Goal: Task Accomplishment & Management: Use online tool/utility

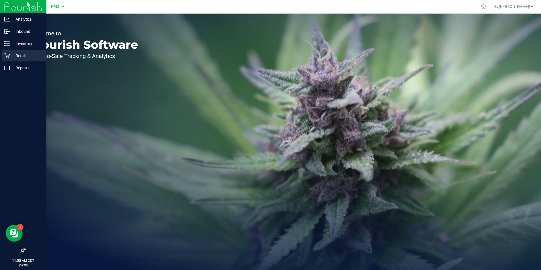
click at [9, 53] on div "Retail" at bounding box center [24, 55] width 45 height 11
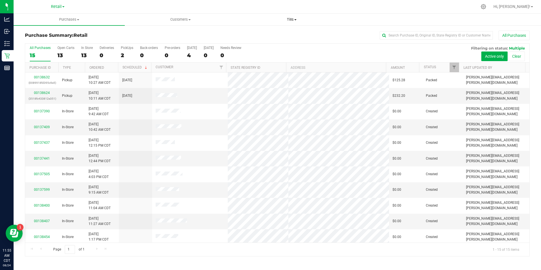
click at [292, 22] on span "Tills" at bounding box center [291, 19] width 111 height 5
click at [286, 34] on li "Manage tills" at bounding box center [291, 34] width 111 height 7
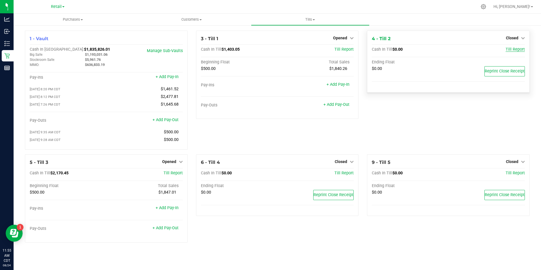
click at [518, 48] on span "Till Report" at bounding box center [514, 49] width 19 height 5
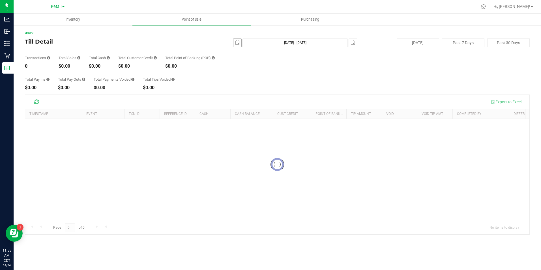
click at [234, 42] on span "select" at bounding box center [237, 43] width 8 height 8
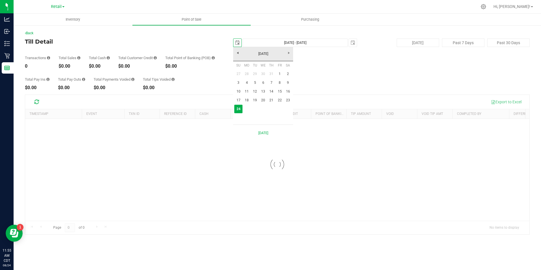
scroll to position [0, 14]
click at [289, 103] on link "23" at bounding box center [288, 100] width 8 height 9
type input "[DATE]"
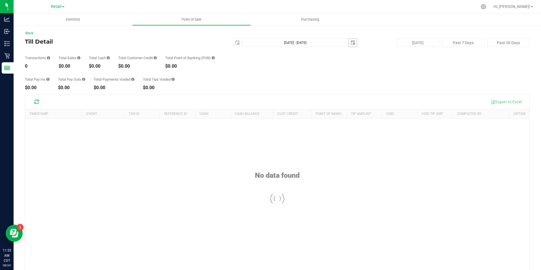
click at [354, 47] on span "[DATE]" at bounding box center [352, 42] width 8 height 8
click at [351, 42] on span "select" at bounding box center [352, 42] width 5 height 5
click at [401, 101] on link "23" at bounding box center [400, 98] width 8 height 9
type input "[DATE] - [DATE]"
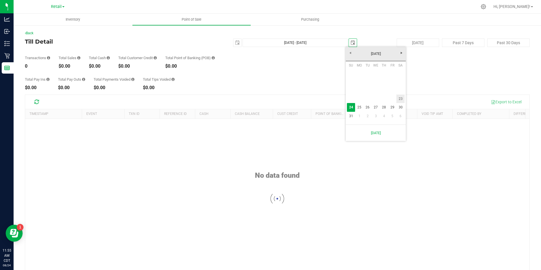
type input "[DATE]"
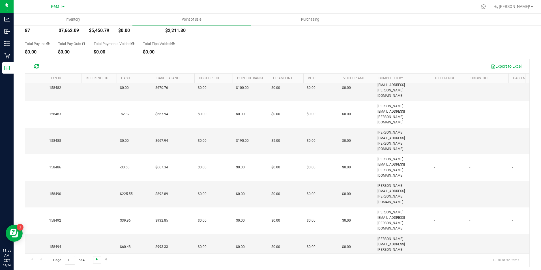
click at [95, 259] on span "Go to the next page" at bounding box center [97, 259] width 5 height 5
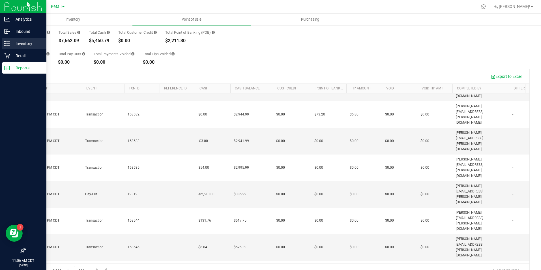
click at [10, 44] on p "Inventory" at bounding box center [27, 43] width 34 height 7
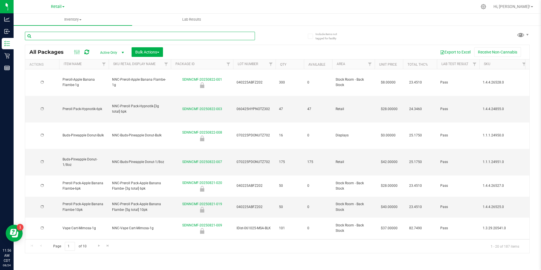
click at [107, 38] on input "text" at bounding box center [140, 36] width 230 height 8
type input "the wolf"
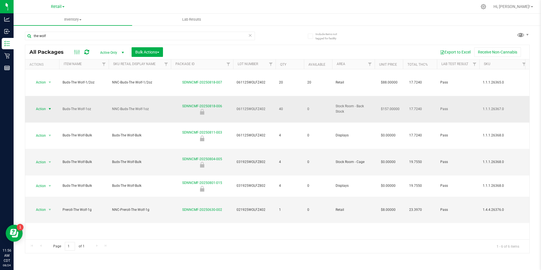
click at [46, 105] on span "select" at bounding box center [49, 109] width 7 height 8
click at [46, 153] on li "Unlock package" at bounding box center [49, 157] width 36 height 8
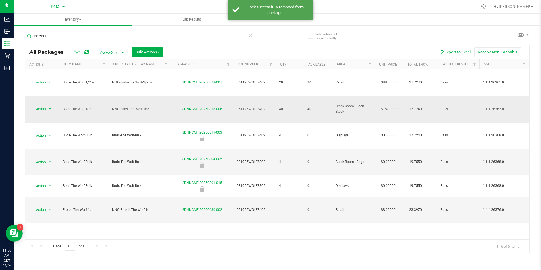
click at [49, 107] on span "select" at bounding box center [50, 109] width 5 height 5
click at [53, 127] on li "Locate package" at bounding box center [49, 124] width 36 height 8
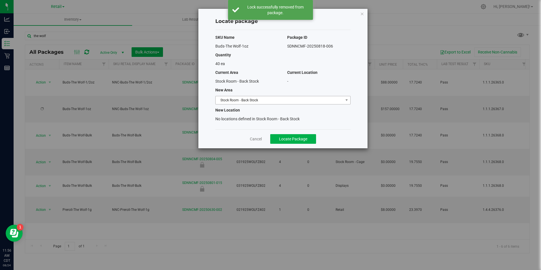
click at [278, 102] on span "Stock Room - Back Stock" at bounding box center [279, 100] width 128 height 8
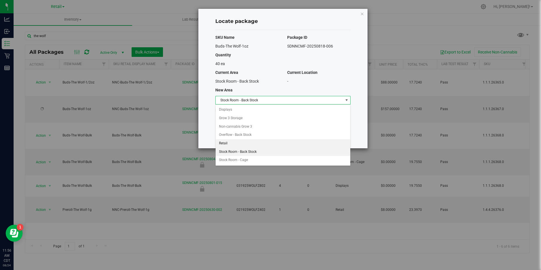
click at [273, 143] on li "Retail" at bounding box center [282, 143] width 135 height 8
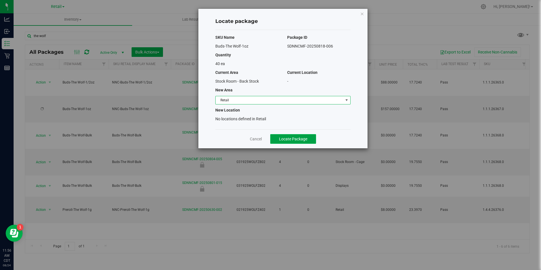
click at [284, 139] on span "Locate Package" at bounding box center [293, 139] width 28 height 5
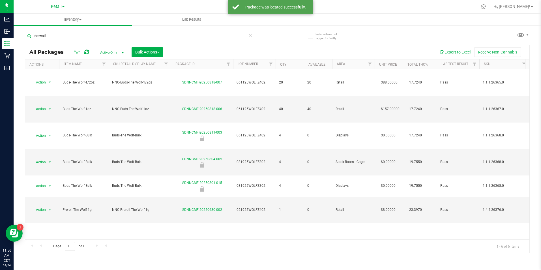
click at [251, 37] on icon at bounding box center [250, 35] width 4 height 7
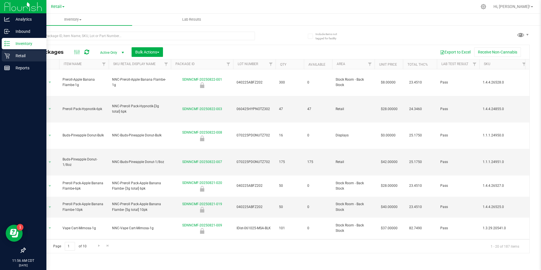
click at [7, 56] on icon at bounding box center [6, 55] width 5 height 5
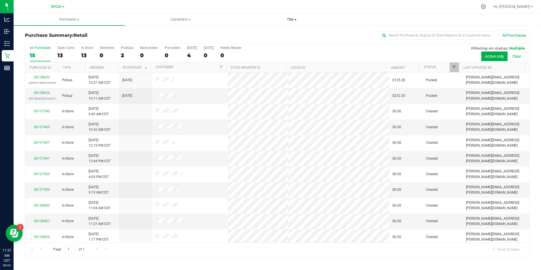
click at [293, 20] on span "Tills" at bounding box center [291, 19] width 111 height 5
click at [292, 34] on li "Manage tills" at bounding box center [291, 34] width 111 height 7
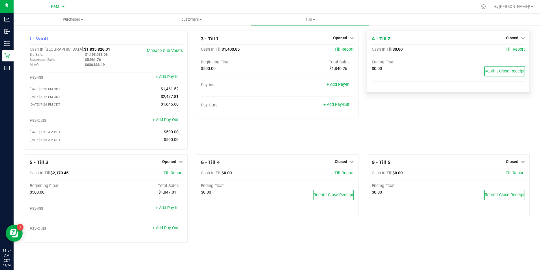
drag, startPoint x: 510, startPoint y: 49, endPoint x: 493, endPoint y: 37, distance: 20.2
click at [493, 37] on div "4 - Till 2 Closed Open Till" at bounding box center [448, 38] width 153 height 7
click at [517, 52] on link "Till Report" at bounding box center [514, 49] width 19 height 5
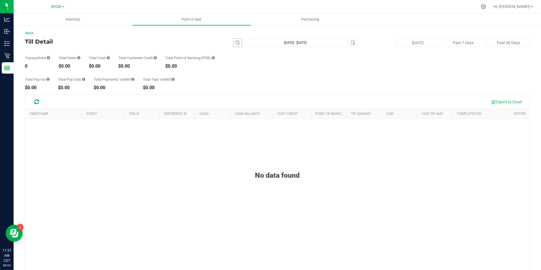
click at [237, 44] on span "select" at bounding box center [237, 43] width 8 height 8
click at [287, 99] on link "23" at bounding box center [285, 100] width 8 height 9
type input "[DATE]"
click at [353, 42] on span "select" at bounding box center [353, 43] width 8 height 8
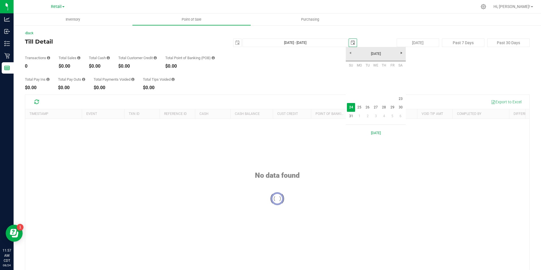
scroll to position [0, 14]
click at [400, 100] on link "23" at bounding box center [400, 98] width 8 height 9
type input "[DATE] - [DATE]"
type input "[DATE]"
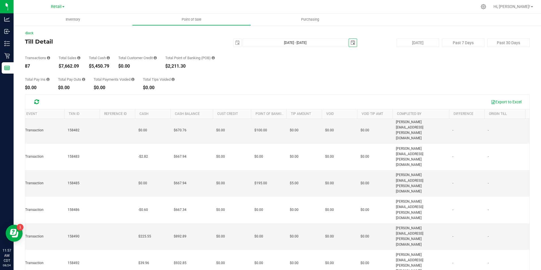
scroll to position [0, 65]
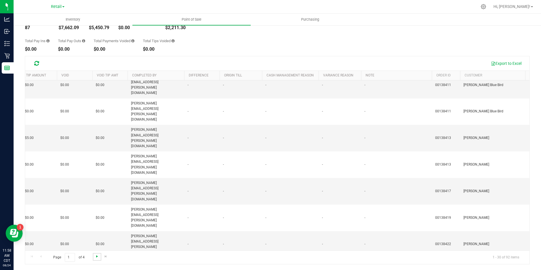
click at [96, 257] on span "Go to the next page" at bounding box center [97, 256] width 5 height 5
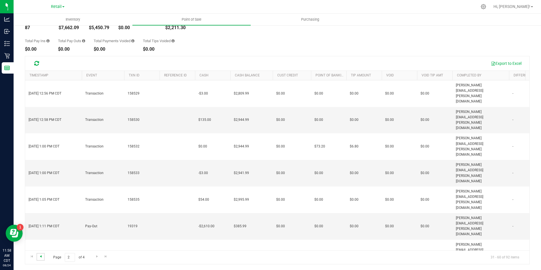
click at [41, 256] on span "Go to the previous page" at bounding box center [40, 256] width 5 height 5
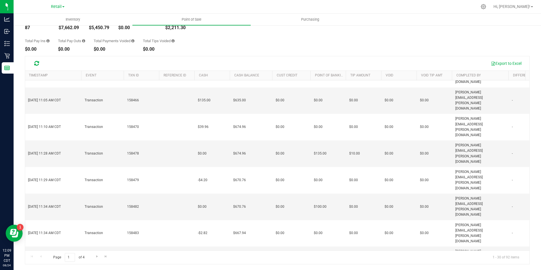
scroll to position [0, 1]
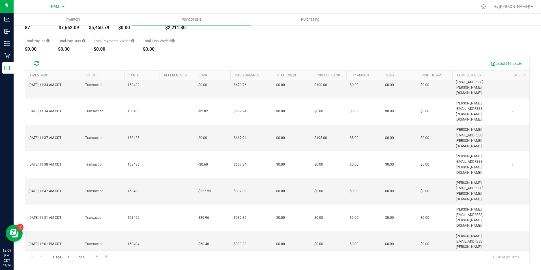
drag, startPoint x: 72, startPoint y: 199, endPoint x: 33, endPoint y: 199, distance: 38.7
drag, startPoint x: 33, startPoint y: 199, endPoint x: 32, endPoint y: 202, distance: 3.0
